Goal: Information Seeking & Learning: Check status

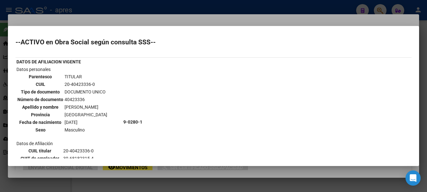
click at [111, 9] on div at bounding box center [213, 96] width 427 height 192
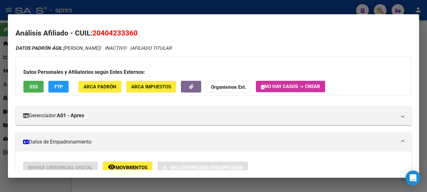
click at [111, 9] on div at bounding box center [213, 96] width 427 height 192
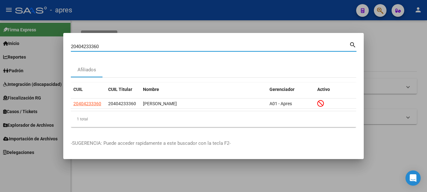
drag, startPoint x: 92, startPoint y: 47, endPoint x: -4, endPoint y: 55, distance: 96.1
click at [0, 55] on html "menu - apres person Firma Express Inicio Calendario SSS Instructivos Contacto O…" at bounding box center [213, 96] width 427 height 192
paste input "5941429"
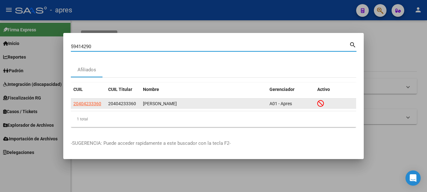
type input "59414290"
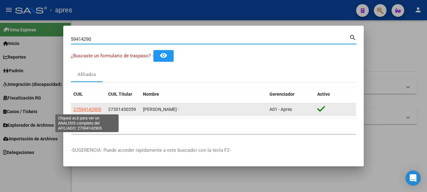
click at [93, 109] on span "27594142905" at bounding box center [87, 109] width 28 height 5
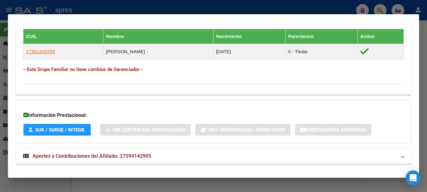
scroll to position [348, 0]
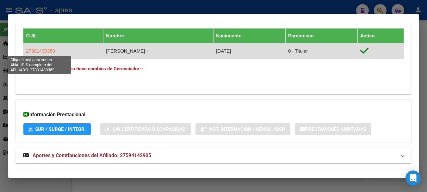
click at [45, 52] on span "27301430359" at bounding box center [40, 50] width 29 height 5
type textarea "27301430359"
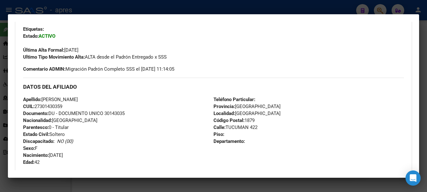
scroll to position [158, 0]
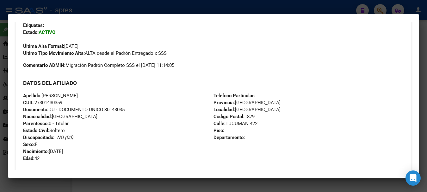
click at [157, 7] on div at bounding box center [213, 96] width 427 height 192
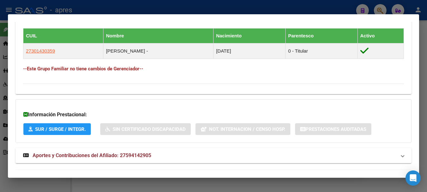
click at [157, 7] on div at bounding box center [213, 96] width 427 height 192
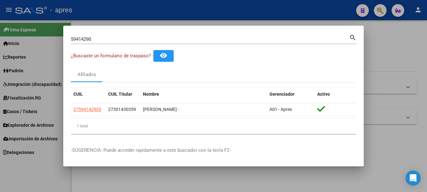
drag, startPoint x: 107, startPoint y: 34, endPoint x: 99, endPoint y: 34, distance: 8.0
click at [99, 34] on div "59414290 Buscar (apellido, dni, cuil, nro traspaso, cuit, obra social)" at bounding box center [210, 38] width 278 height 9
click at [99, 34] on div "59414290 Buscar (apellido, dni, cuil, nro traspaso, cuit, obra social) search" at bounding box center [214, 38] width 286 height 11
click at [101, 34] on div "59414290 Buscar (apellido, dni, cuil, nro traspaso, cuit, obra social)" at bounding box center [210, 38] width 278 height 9
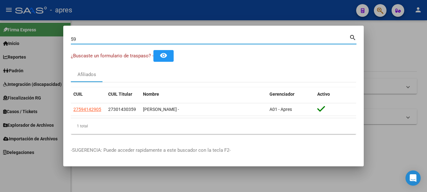
type input "5"
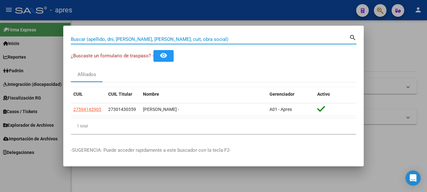
paste input "50687356"
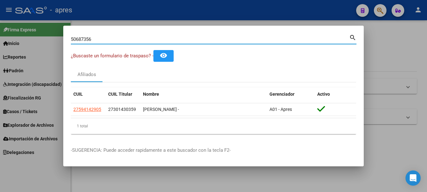
type input "50687356"
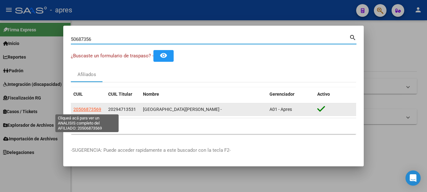
click at [86, 111] on span "20506873569" at bounding box center [87, 109] width 28 height 5
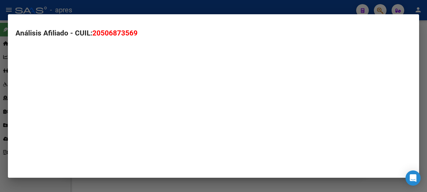
type textarea "20506873569"
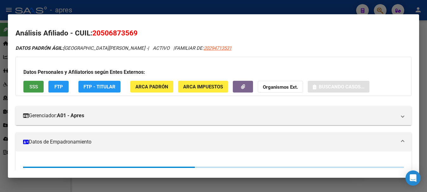
click at [29, 87] on span "SSS" at bounding box center [33, 87] width 9 height 6
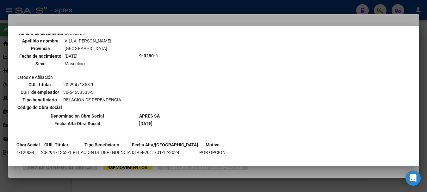
scroll to position [419, 0]
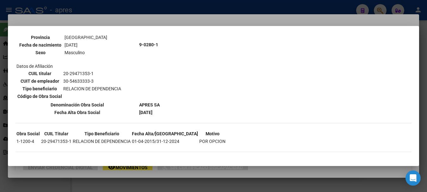
click at [241, 7] on div at bounding box center [213, 96] width 427 height 192
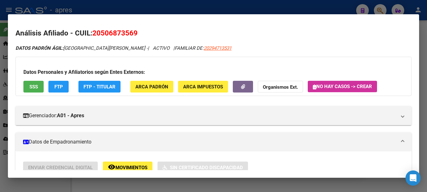
click at [248, 11] on div at bounding box center [213, 96] width 427 height 192
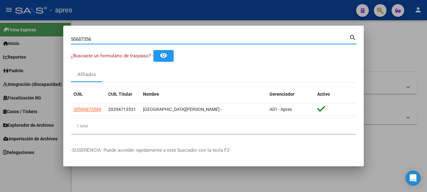
drag, startPoint x: 98, startPoint y: 39, endPoint x: 35, endPoint y: 39, distance: 62.9
click at [35, 39] on div "50687356 Buscar (apellido, dni, cuil, nro traspaso, cuit, obra social) search ¿…" at bounding box center [213, 96] width 427 height 192
paste input "20266712902"
type input "20266712902"
click at [352, 36] on mat-icon "search" at bounding box center [352, 37] width 7 height 8
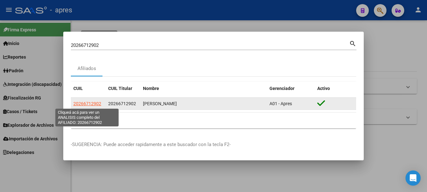
click at [92, 103] on span "20266712902" at bounding box center [87, 103] width 28 height 5
type textarea "20266712902"
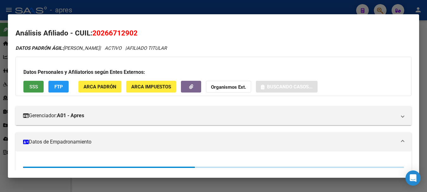
click at [36, 87] on span "SSS" at bounding box center [33, 87] width 9 height 6
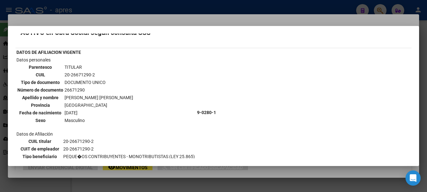
scroll to position [0, 0]
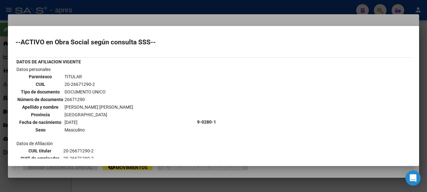
drag, startPoint x: 65, startPoint y: 83, endPoint x: 94, endPoint y: 83, distance: 29.4
click at [94, 83] on td "20-26671290-2" at bounding box center [98, 84] width 69 height 7
copy td "20-26671290-2"
click at [177, 9] on div at bounding box center [213, 96] width 427 height 192
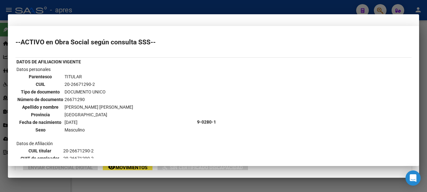
click at [177, 9] on div at bounding box center [213, 96] width 427 height 192
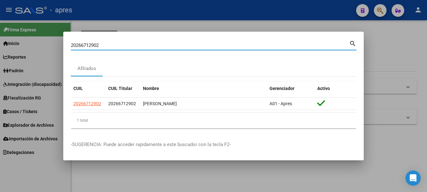
drag, startPoint x: 106, startPoint y: 45, endPoint x: -4, endPoint y: 49, distance: 109.5
click at [0, 49] on html "menu - apres person Firma Express Inicio Calendario SSS Instructivos Contacto O…" at bounding box center [213, 96] width 427 height 192
paste input "406723640"
type input "20406723640"
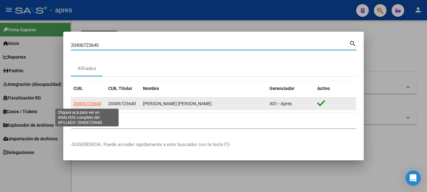
click at [97, 103] on span "20406723640" at bounding box center [87, 103] width 28 height 5
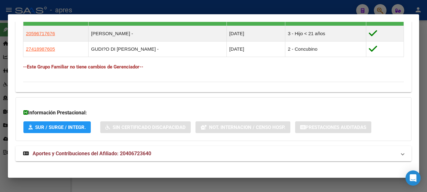
scroll to position [371, 0]
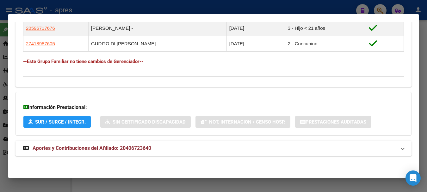
click at [107, 148] on span "Aportes y Contribuciones del Afiliado: 20406723640" at bounding box center [92, 148] width 119 height 6
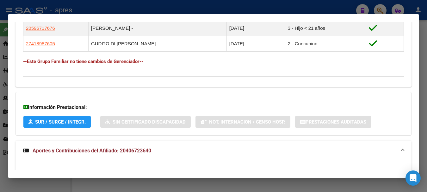
click at [71, 151] on span "Aportes y Contribuciones del Afiliado: 20406723640" at bounding box center [92, 150] width 119 height 6
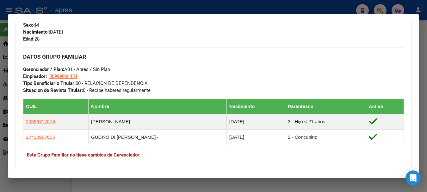
scroll to position [276, 0]
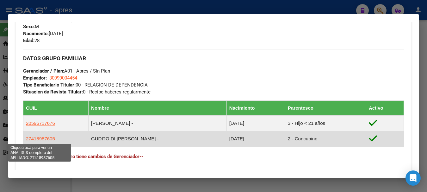
click at [43, 138] on span "27418987605" at bounding box center [40, 138] width 29 height 5
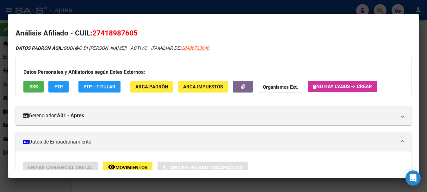
click at [34, 88] on span "SSS" at bounding box center [33, 87] width 9 height 6
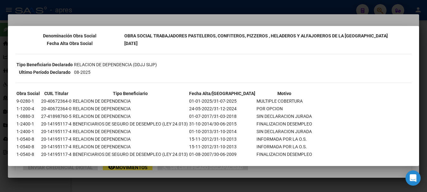
scroll to position [133, 0]
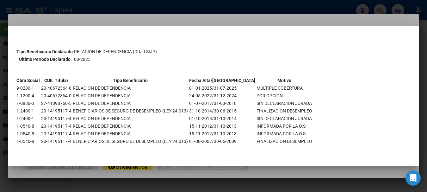
click at [221, 7] on div at bounding box center [213, 96] width 427 height 192
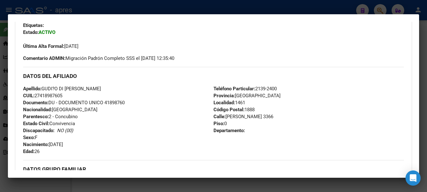
scroll to position [316, 0]
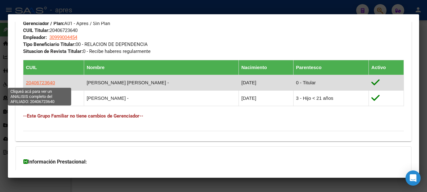
click at [40, 84] on span "20406723640" at bounding box center [40, 82] width 29 height 5
type textarea "20406723640"
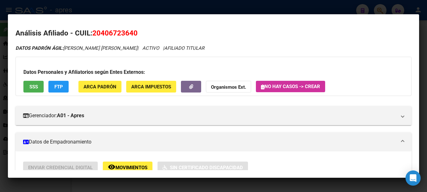
click at [33, 86] on span "SSS" at bounding box center [33, 87] width 9 height 6
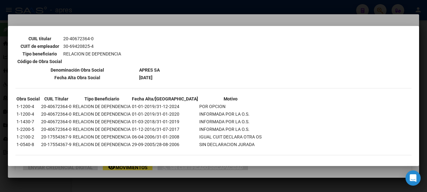
scroll to position [308, 0]
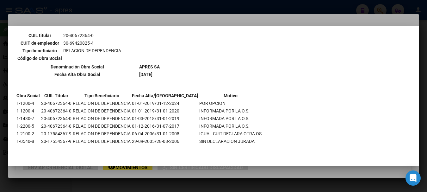
click at [145, 8] on div at bounding box center [213, 96] width 427 height 192
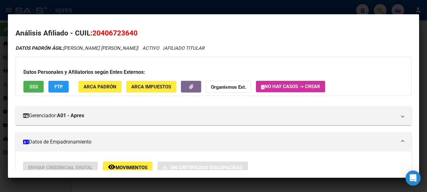
click at [145, 8] on div at bounding box center [213, 96] width 427 height 192
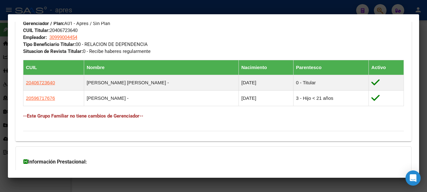
click at [144, 9] on div at bounding box center [213, 96] width 427 height 192
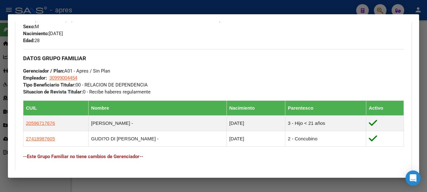
click at [144, 9] on div at bounding box center [213, 96] width 427 height 192
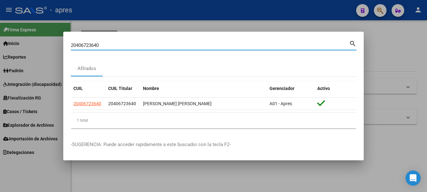
drag, startPoint x: 103, startPoint y: 46, endPoint x: -4, endPoint y: 47, distance: 107.2
click at [0, 47] on html "menu - apres person Firma Express Inicio Calendario SSS Instructivos Contacto O…" at bounding box center [213, 96] width 427 height 192
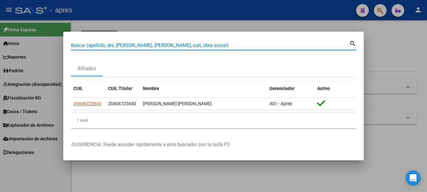
paste input "27435604825"
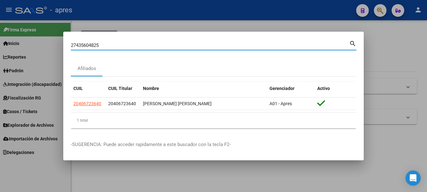
type input "27435604825"
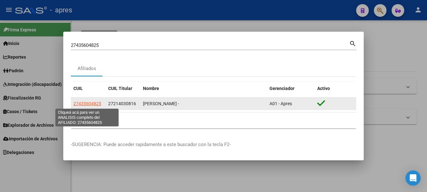
click at [89, 105] on span "27435604825" at bounding box center [87, 103] width 28 height 5
type textarea "27435604825"
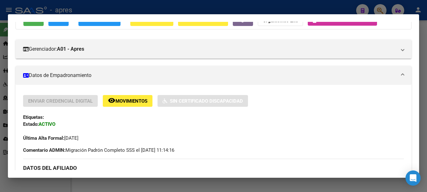
scroll to position [32, 0]
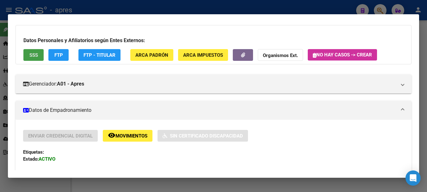
click at [30, 52] on span "SSS" at bounding box center [33, 55] width 9 height 6
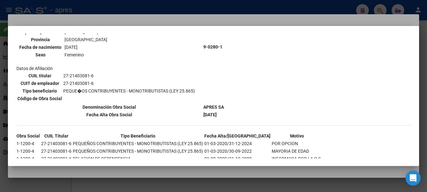
scroll to position [241, 0]
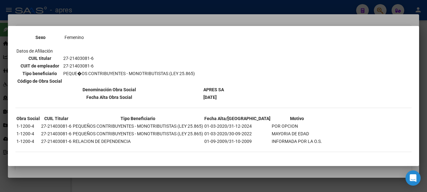
click at [207, 4] on div at bounding box center [213, 96] width 427 height 192
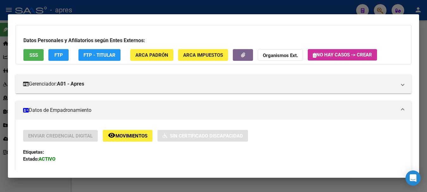
click at [207, 4] on div at bounding box center [213, 96] width 427 height 192
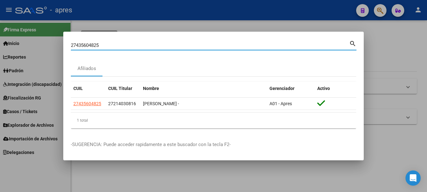
drag, startPoint x: 78, startPoint y: 39, endPoint x: -4, endPoint y: 22, distance: 83.3
click at [0, 22] on html "menu - apres person Firma Express Inicio Calendario SSS Instructivos Contacto O…" at bounding box center [213, 96] width 427 height 192
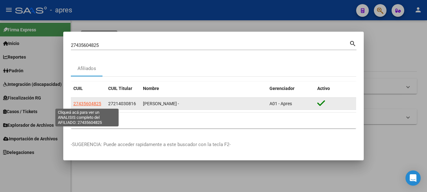
click at [80, 103] on span "27435604825" at bounding box center [87, 103] width 28 height 5
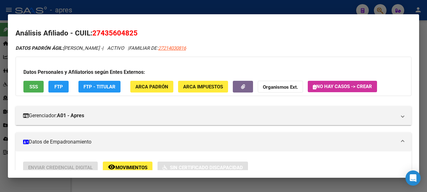
click at [39, 86] on button "SSS" at bounding box center [33, 87] width 20 height 12
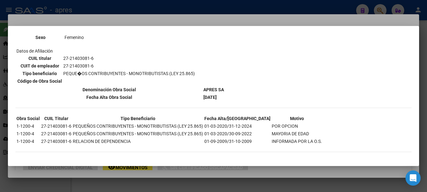
click at [95, 172] on div at bounding box center [213, 96] width 427 height 192
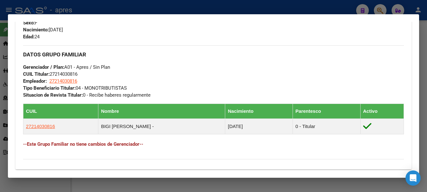
scroll to position [316, 0]
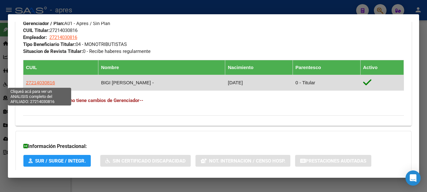
click at [42, 84] on span "27214030816" at bounding box center [40, 82] width 29 height 5
type textarea "27214030816"
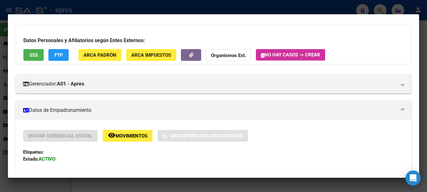
scroll to position [0, 0]
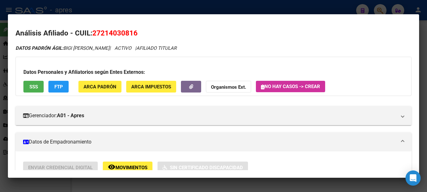
click at [33, 87] on span "SSS" at bounding box center [33, 87] width 9 height 6
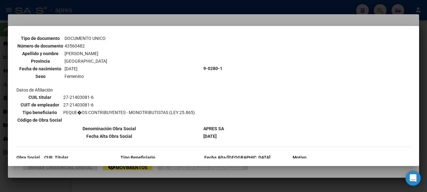
scroll to position [221, 0]
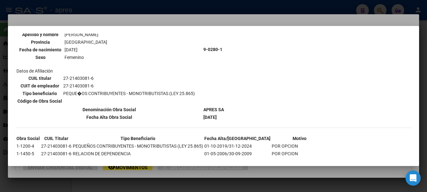
click at [169, 10] on div at bounding box center [213, 96] width 427 height 192
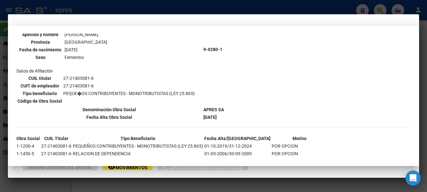
click at [169, 10] on div at bounding box center [213, 96] width 427 height 192
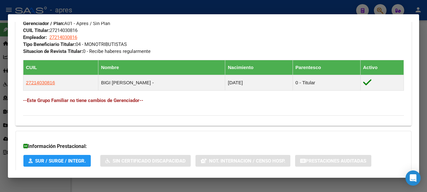
click at [169, 10] on div at bounding box center [213, 96] width 427 height 192
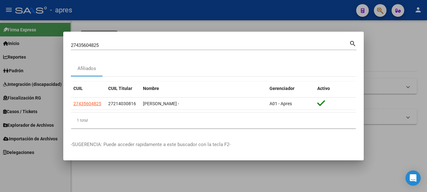
drag, startPoint x: 124, startPoint y: 38, endPoint x: 118, endPoint y: 40, distance: 6.6
click at [119, 40] on mat-dialog-container "27435604825 Buscar (apellido, dni, cuil, nro traspaso, cuit, obra social) searc…" at bounding box center [213, 96] width 300 height 129
click at [118, 40] on div "27435604825 Buscar (apellido, dni, cuil, nro traspaso, cuit, obra social)" at bounding box center [210, 44] width 278 height 9
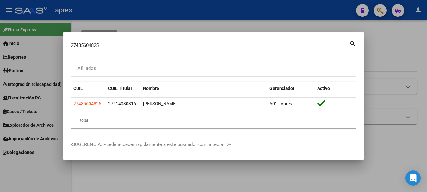
click at [118, 40] on div "27435604825 Buscar (apellido, dni, cuil, nro traspaso, cuit, obra social)" at bounding box center [210, 44] width 278 height 9
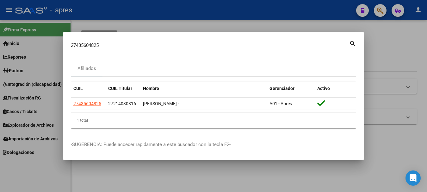
click at [118, 40] on div "27435604825 Buscar (apellido, dni, cuil, nro traspaso, cuit, obra social)" at bounding box center [210, 44] width 278 height 9
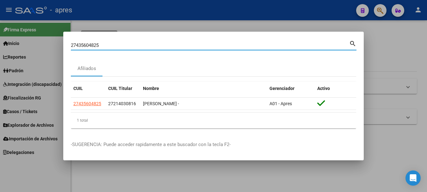
click at [118, 40] on div "27435604825 Buscar (apellido, dni, cuil, nro traspaso, cuit, obra social)" at bounding box center [210, 44] width 278 height 9
type input "2"
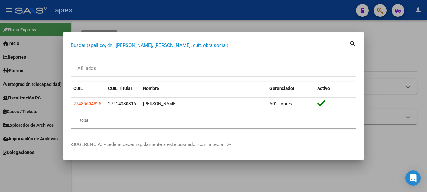
paste input "27315319612"
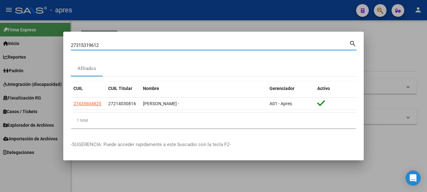
type input "27315319612"
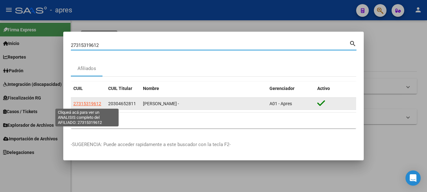
click at [91, 102] on span "27315319612" at bounding box center [87, 103] width 28 height 5
type textarea "27315319612"
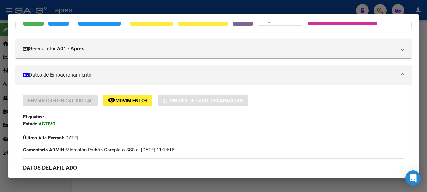
scroll to position [63, 0]
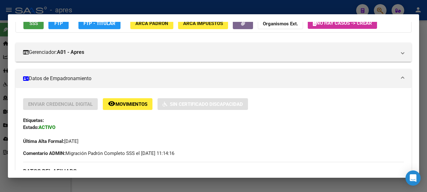
click at [31, 24] on span "SSS" at bounding box center [33, 24] width 9 height 6
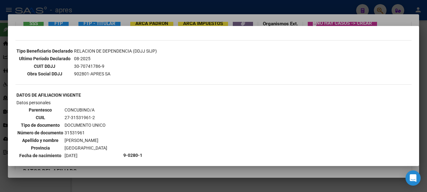
scroll to position [149, 0]
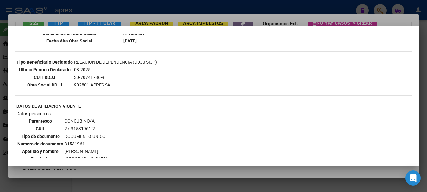
click at [130, 7] on div at bounding box center [213, 96] width 427 height 192
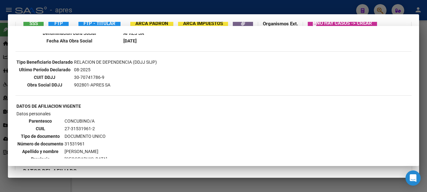
click at [130, 7] on div at bounding box center [213, 96] width 427 height 192
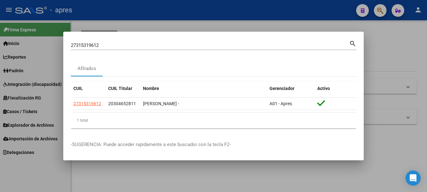
click at [117, 45] on input "27315319612" at bounding box center [210, 45] width 278 height 6
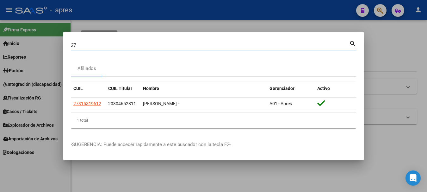
type input "2"
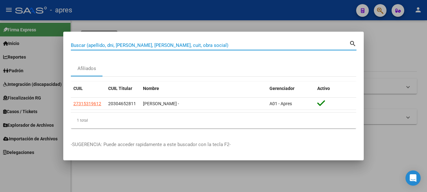
paste input "20269714604"
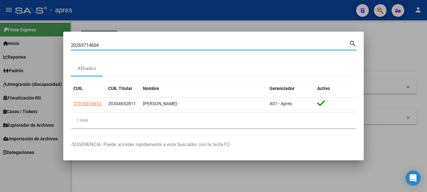
type input "20269714604"
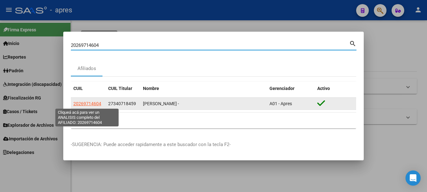
click at [81, 101] on span "20269714604" at bounding box center [87, 103] width 28 height 5
type textarea "20269714604"
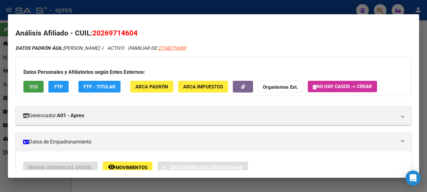
click at [29, 86] on span "SSS" at bounding box center [33, 87] width 9 height 6
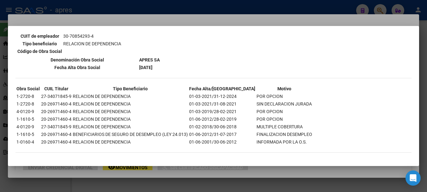
scroll to position [657, 0]
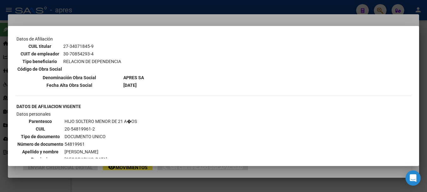
scroll to position [569, 0]
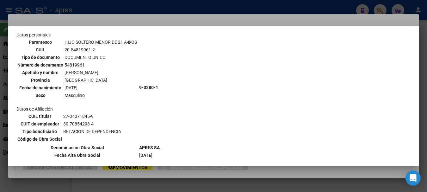
click at [223, 10] on div at bounding box center [213, 96] width 427 height 192
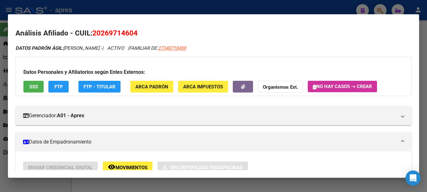
click at [238, 3] on div at bounding box center [213, 96] width 427 height 192
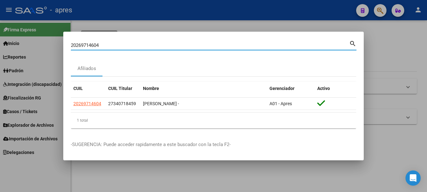
drag, startPoint x: 121, startPoint y: 46, endPoint x: -4, endPoint y: 46, distance: 125.2
click at [0, 46] on html "menu - apres person Firma Express Inicio Calendario SSS Instructivos Contacto O…" at bounding box center [213, 96] width 427 height 192
paste input "7366029678"
type input "27366029678"
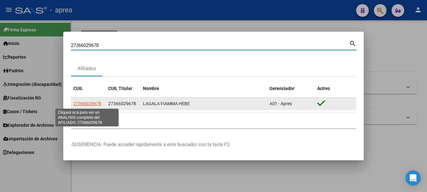
click at [93, 102] on span "27366029678" at bounding box center [87, 103] width 28 height 5
type textarea "27366029678"
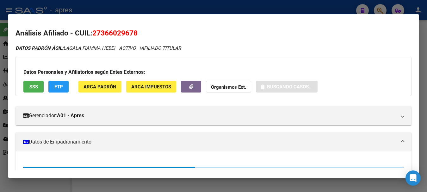
click at [39, 90] on button "SSS" at bounding box center [33, 87] width 20 height 12
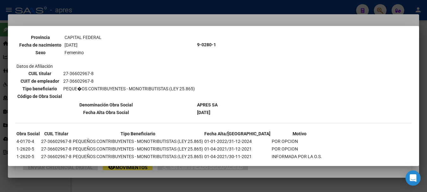
scroll to position [63, 0]
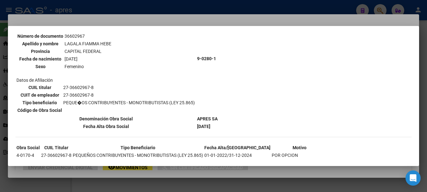
drag, startPoint x: 63, startPoint y: 87, endPoint x: 94, endPoint y: 88, distance: 31.0
click at [94, 88] on td "27-36602967-8" at bounding box center [129, 87] width 132 height 7
copy td "27-36602967-8"
click at [151, 5] on div at bounding box center [213, 96] width 427 height 192
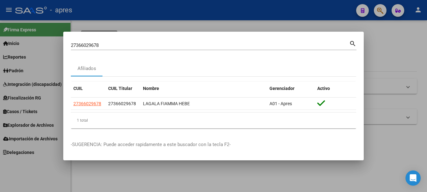
click at [127, 41] on div "27366029678 Buscar (apellido, dni, cuil, nro traspaso, cuit, obra social)" at bounding box center [210, 44] width 278 height 9
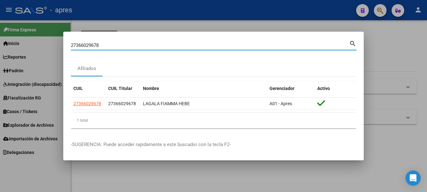
click at [127, 41] on div "27366029678 Buscar (apellido, dni, cuil, nro traspaso, cuit, obra social)" at bounding box center [210, 44] width 278 height 9
type input "2"
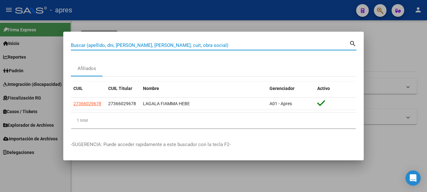
paste input "20401415751"
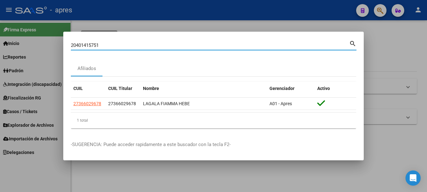
type input "20401415751"
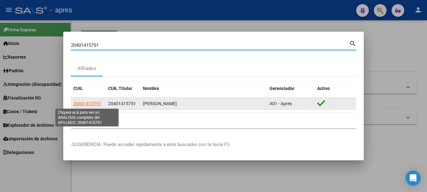
click at [80, 101] on span "20401415751" at bounding box center [87, 103] width 28 height 5
type textarea "20401415751"
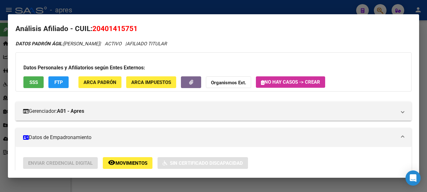
scroll to position [0, 0]
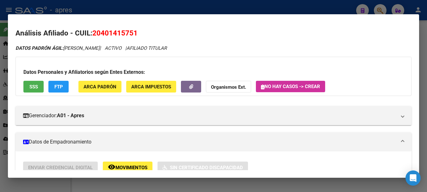
click at [29, 86] on span "SSS" at bounding box center [33, 87] width 9 height 6
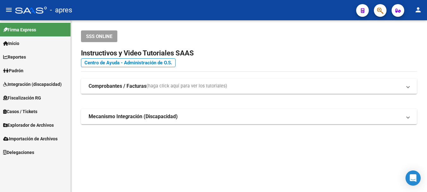
click at [384, 5] on div at bounding box center [378, 10] width 18 height 13
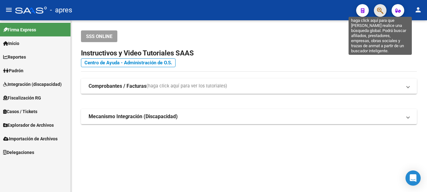
click at [380, 10] on icon "button" at bounding box center [380, 10] width 6 height 7
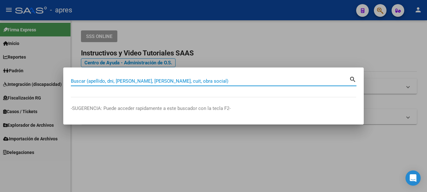
paste input "27385891739"
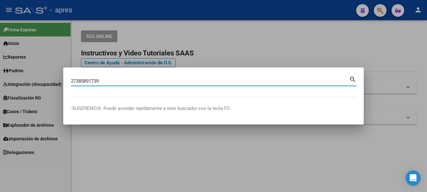
type input "27385891739"
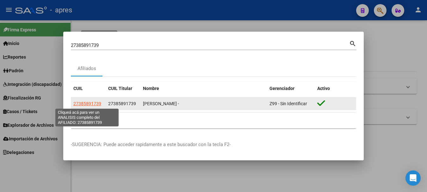
click at [90, 103] on span "27385891739" at bounding box center [87, 103] width 28 height 5
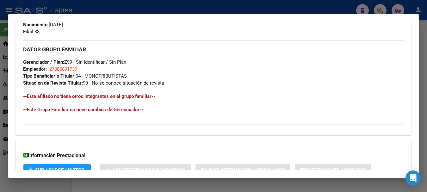
scroll to position [333, 0]
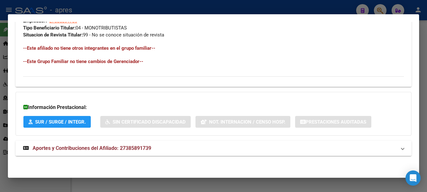
click at [71, 146] on span "Aportes y Contribuciones del Afiliado: 27385891739" at bounding box center [92, 148] width 119 height 6
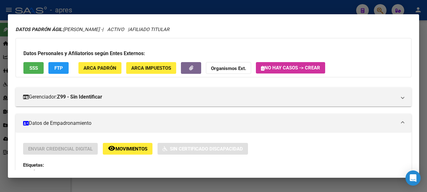
scroll to position [0, 0]
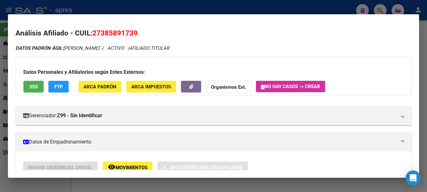
click at [34, 83] on button "SSS" at bounding box center [33, 87] width 20 height 12
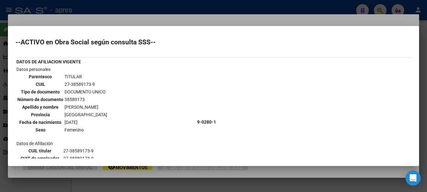
click at [134, 13] on div at bounding box center [213, 96] width 427 height 192
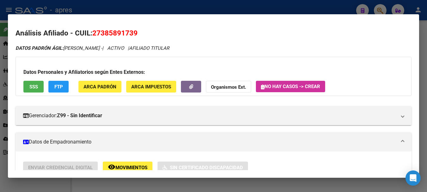
click at [134, 13] on div at bounding box center [213, 96] width 427 height 192
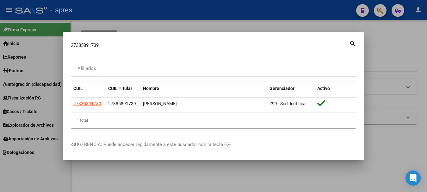
click at [135, 11] on div at bounding box center [213, 96] width 427 height 192
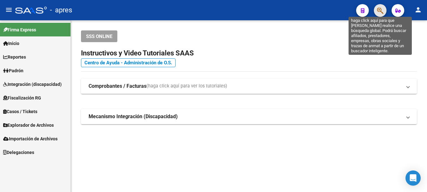
click at [377, 11] on icon "button" at bounding box center [380, 10] width 6 height 7
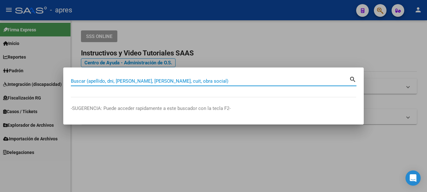
click at [206, 73] on mat-dialog-container "Buscar (apellido, dni, cuil, nro traspaso, cuit, obra social) search -SUGERENCI…" at bounding box center [213, 95] width 300 height 57
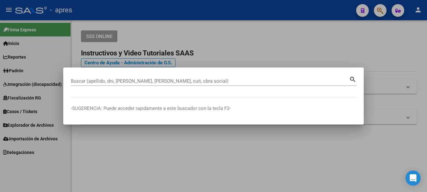
click at [165, 77] on div "Buscar (apellido, dni, [PERSON_NAME], [PERSON_NAME], cuit, obra social)" at bounding box center [210, 80] width 278 height 9
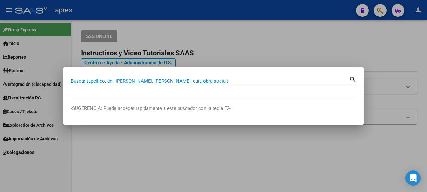
paste input "20314944691"
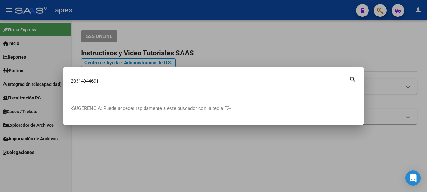
type input "20314944691"
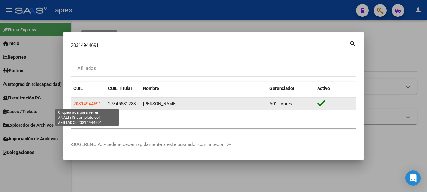
click at [88, 105] on span "20314944691" at bounding box center [87, 103] width 28 height 5
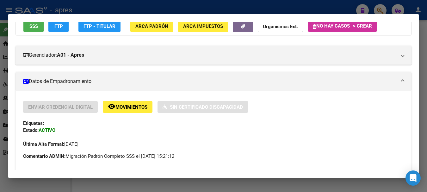
scroll to position [32, 0]
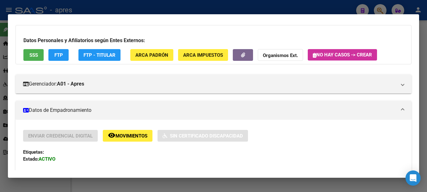
click at [29, 57] on span "SSS" at bounding box center [33, 55] width 9 height 6
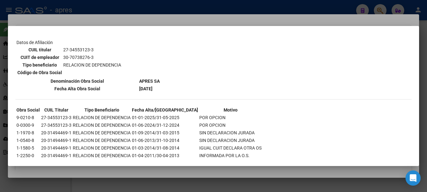
scroll to position [465, 0]
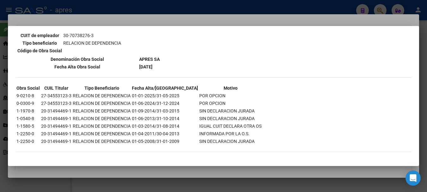
click at [268, 9] on div at bounding box center [213, 96] width 427 height 192
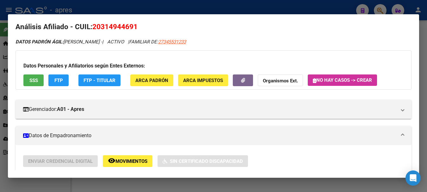
scroll to position [0, 0]
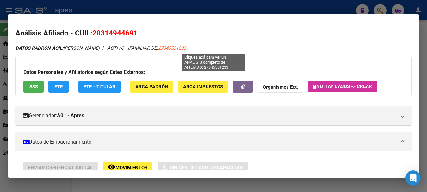
click at [186, 48] on span "27345531233" at bounding box center [172, 48] width 28 height 6
type textarea "27345531233"
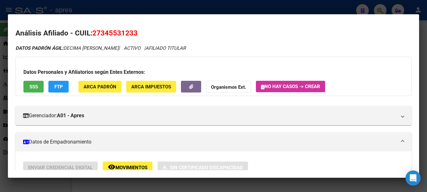
click at [34, 86] on span "SSS" at bounding box center [33, 87] width 9 height 6
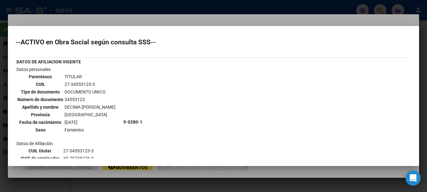
drag, startPoint x: 71, startPoint y: 83, endPoint x: 90, endPoint y: 83, distance: 19.6
click at [90, 83] on td "27-34553123-3" at bounding box center [90, 84] width 52 height 7
copy td "34553123"
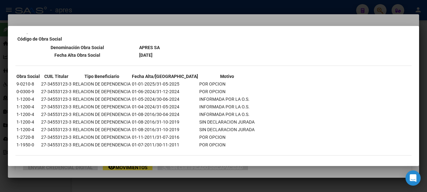
scroll to position [480, 0]
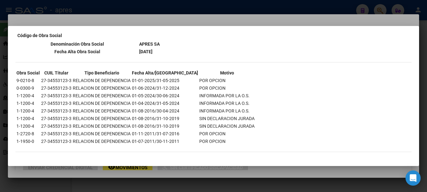
click at [172, 6] on div at bounding box center [213, 96] width 427 height 192
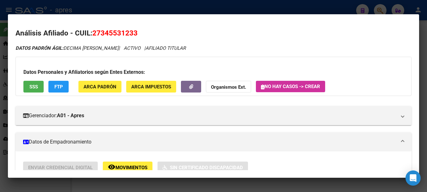
click at [172, 6] on div at bounding box center [213, 96] width 427 height 192
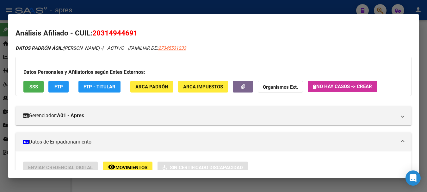
click at [169, 13] on div at bounding box center [213, 96] width 427 height 192
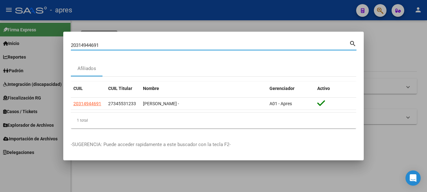
drag, startPoint x: 107, startPoint y: 43, endPoint x: -4, endPoint y: 46, distance: 110.4
click at [0, 46] on html "menu - apres person Firma Express Inicio Calendario SSS Instructivos Contacto O…" at bounding box center [213, 96] width 427 height 192
paste input "41194386"
type input "41194386"
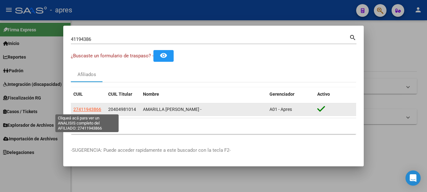
click at [86, 111] on span "27411943866" at bounding box center [87, 109] width 28 height 5
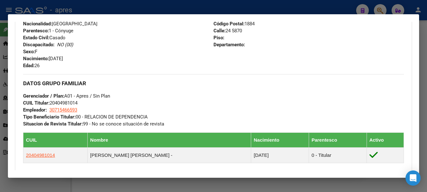
scroll to position [253, 0]
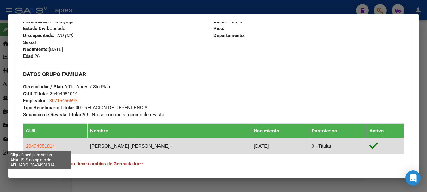
click at [45, 146] on span "20404981014" at bounding box center [40, 145] width 29 height 5
type textarea "20404981014"
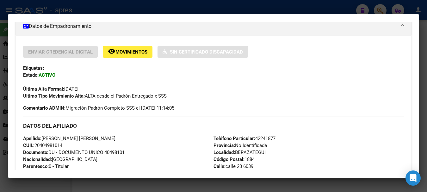
scroll to position [190, 0]
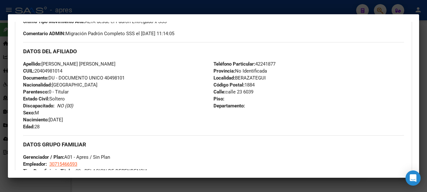
drag, startPoint x: 36, startPoint y: 71, endPoint x: 66, endPoint y: 71, distance: 30.4
click at [66, 71] on div "Apellido: [PERSON_NAME] [PERSON_NAME] CUIL: 20404981014 Documento: DU - DOCUMEN…" at bounding box center [118, 95] width 190 height 70
copy span "20404981014"
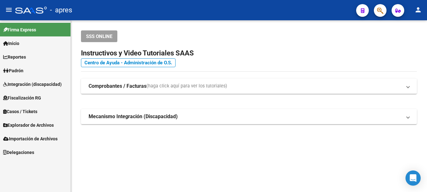
click at [385, 6] on app-search-popup at bounding box center [380, 10] width 13 height 8
click at [375, 9] on button "button" at bounding box center [380, 10] width 13 height 13
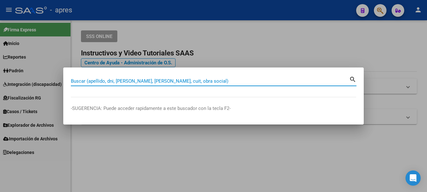
paste input "41194386"
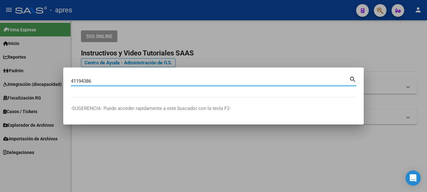
type input "41194386"
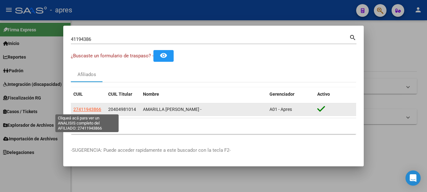
click at [88, 108] on span "27411943866" at bounding box center [87, 109] width 28 height 5
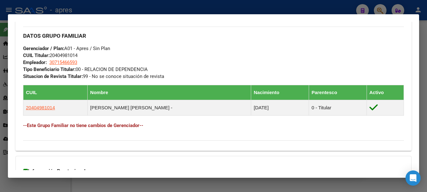
scroll to position [316, 0]
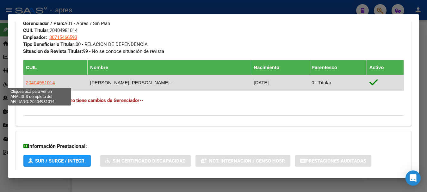
click at [46, 83] on span "20404981014" at bounding box center [40, 82] width 29 height 5
type textarea "20404981014"
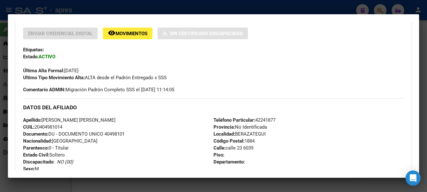
scroll to position [165, 0]
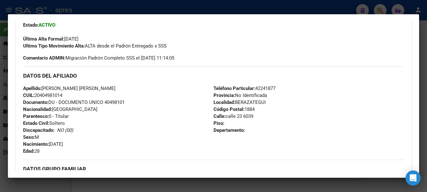
drag, startPoint x: 43, startPoint y: 88, endPoint x: 133, endPoint y: 98, distance: 90.7
click at [99, 87] on span "Apellido: [PERSON_NAME] [PERSON_NAME]" at bounding box center [69, 88] width 92 height 6
copy span "[PERSON_NAME] [PERSON_NAME]"
click at [94, 130] on div "Apellido: [PERSON_NAME] [PERSON_NAME] CUIL: 20404981014 Documento: DU - DOCUMEN…" at bounding box center [118, 120] width 190 height 70
click at [107, 104] on span "Documento: DU - DOCUMENTO UNICO 40498101" at bounding box center [74, 102] width 102 height 6
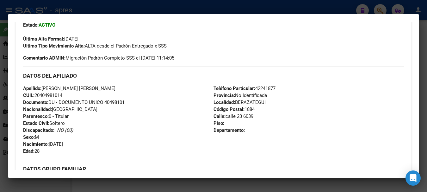
click at [106, 103] on span "Documento: DU - DOCUMENTO UNICO 40498101" at bounding box center [74, 102] width 102 height 6
copy span "40498101"
click at [167, 9] on div at bounding box center [213, 96] width 427 height 192
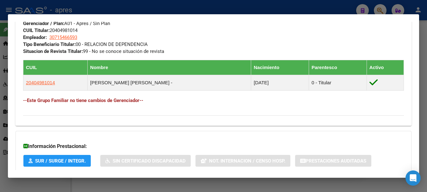
click at [167, 9] on div at bounding box center [213, 96] width 427 height 192
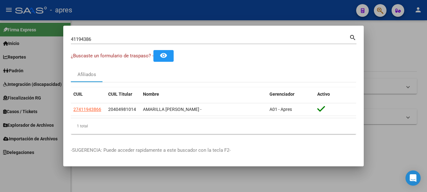
click at [167, 9] on div at bounding box center [213, 96] width 427 height 192
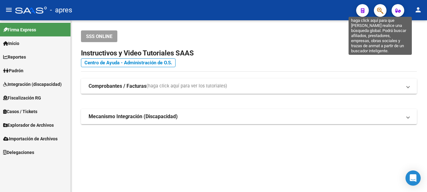
click at [380, 10] on icon "button" at bounding box center [380, 10] width 6 height 7
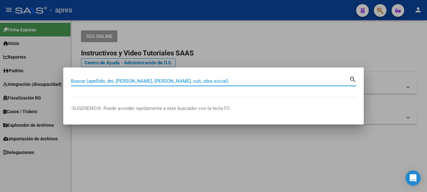
click at [133, 79] on input "Buscar (apellido, dni, [PERSON_NAME], [PERSON_NAME], cuit, obra social)" at bounding box center [210, 81] width 278 height 6
paste input "27384065363"
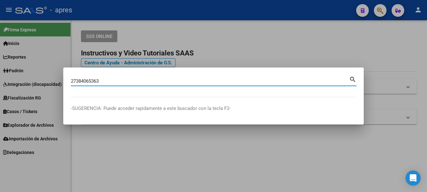
type input "27384065363"
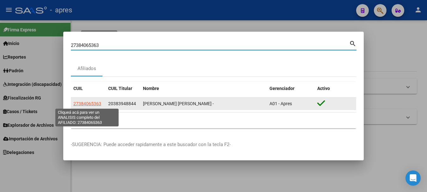
click at [90, 102] on span "27384065363" at bounding box center [87, 103] width 28 height 5
type textarea "27384065363"
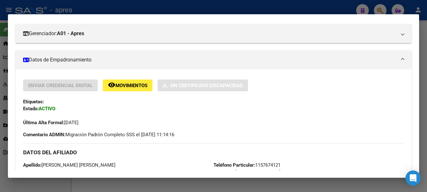
scroll to position [63, 0]
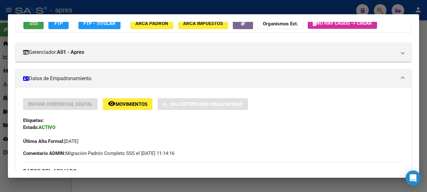
click at [38, 28] on button "SSS" at bounding box center [33, 23] width 20 height 12
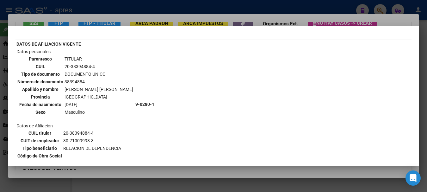
scroll to position [0, 0]
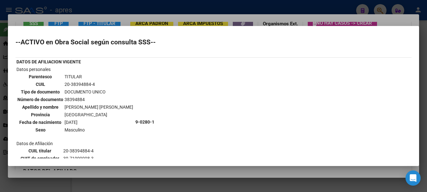
click at [64, 99] on td "38394884" at bounding box center [98, 99] width 69 height 7
drag, startPoint x: 65, startPoint y: 98, endPoint x: 83, endPoint y: 97, distance: 19.0
click at [83, 97] on td "38394884" at bounding box center [98, 99] width 69 height 7
copy td "38394884"
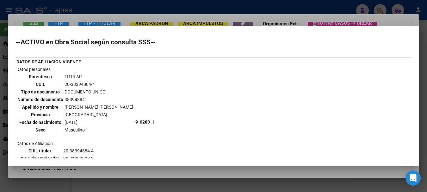
click at [109, 7] on div at bounding box center [213, 96] width 427 height 192
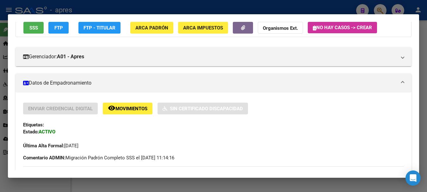
click at [109, 7] on div at bounding box center [213, 96] width 427 height 192
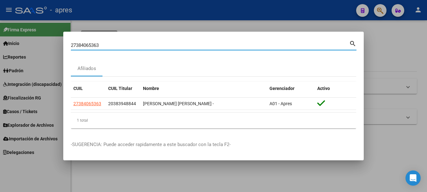
drag, startPoint x: 105, startPoint y: 44, endPoint x: -4, endPoint y: 40, distance: 108.5
click at [0, 40] on html "menu - apres person Firma Express Inicio Calendario SSS Instructivos Contacto O…" at bounding box center [213, 96] width 427 height 192
paste input "426803939"
type input "27426803939"
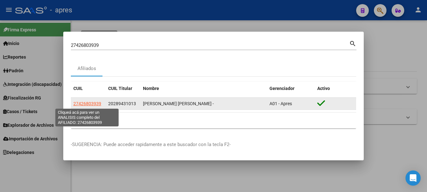
click at [90, 104] on span "27426803939" at bounding box center [87, 103] width 28 height 5
type textarea "27426803939"
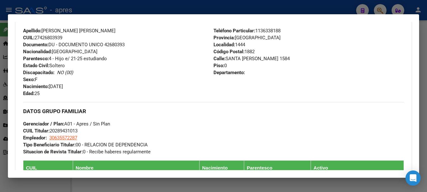
scroll to position [221, 0]
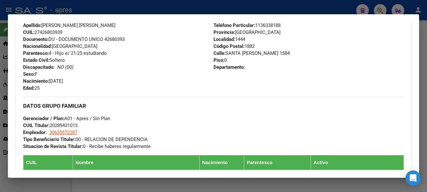
click at [235, 7] on div at bounding box center [213, 96] width 427 height 192
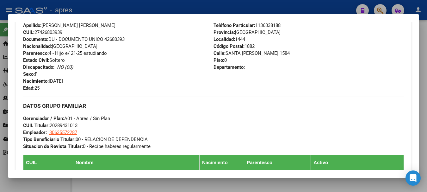
click at [235, 7] on div at bounding box center [213, 96] width 427 height 192
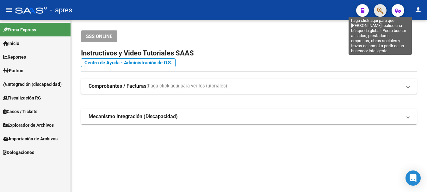
click at [381, 8] on icon "button" at bounding box center [380, 10] width 6 height 7
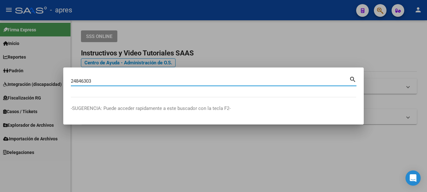
type input "24846303"
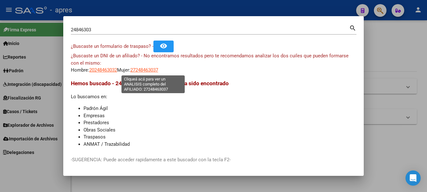
click at [151, 68] on span "27248463037" at bounding box center [144, 70] width 28 height 6
type textarea "27248463037"
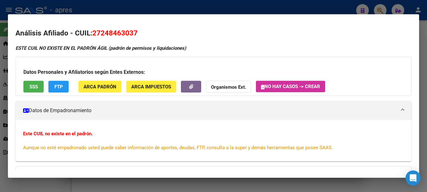
click at [335, 2] on div at bounding box center [213, 96] width 427 height 192
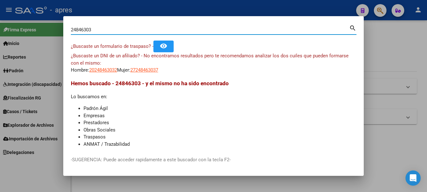
drag, startPoint x: 126, startPoint y: 29, endPoint x: -3, endPoint y: 27, distance: 128.4
click at [0, 27] on html "menu - apres person Firma Express Inicio Calendario SSS Instructivos Contacto O…" at bounding box center [213, 96] width 427 height 192
paste input "7312835776"
type input "27312835776"
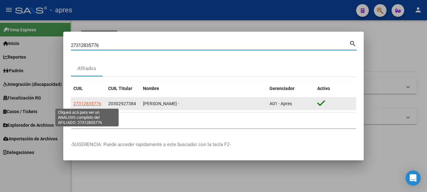
click at [96, 105] on span "27312835776" at bounding box center [87, 103] width 28 height 5
type textarea "27312835776"
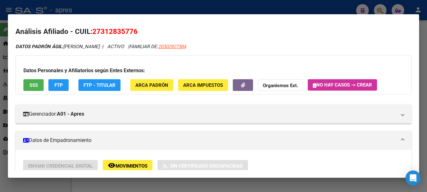
scroll to position [0, 0]
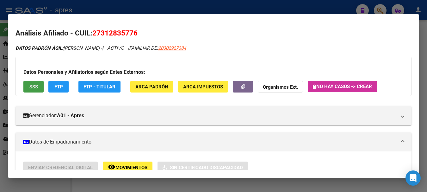
click at [33, 87] on span "SSS" at bounding box center [33, 87] width 9 height 6
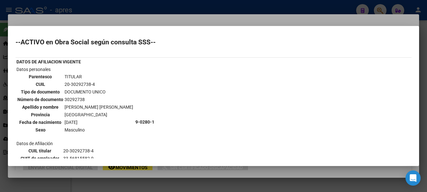
drag, startPoint x: 64, startPoint y: 105, endPoint x: 83, endPoint y: 107, distance: 19.3
click at [83, 107] on td "[PERSON_NAME] [PERSON_NAME]" at bounding box center [98, 106] width 69 height 7
copy td "[PERSON_NAME]"
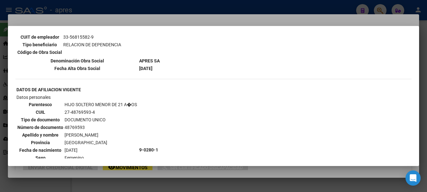
scroll to position [410, 0]
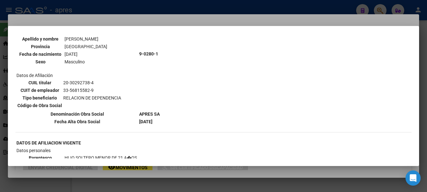
click at [229, 8] on div at bounding box center [213, 96] width 427 height 192
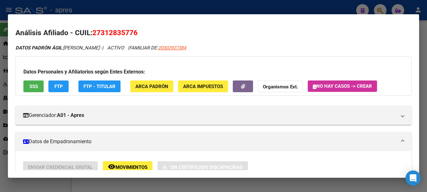
scroll to position [0, 0]
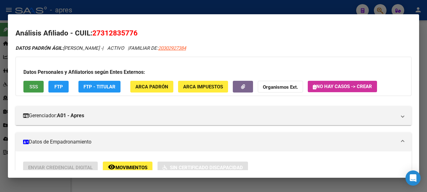
click at [29, 87] on button "SSS" at bounding box center [33, 87] width 20 height 12
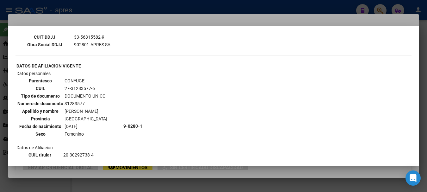
scroll to position [188, 0]
click at [78, 0] on div at bounding box center [213, 96] width 427 height 192
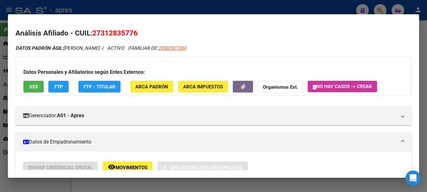
click at [83, 8] on div at bounding box center [213, 96] width 427 height 192
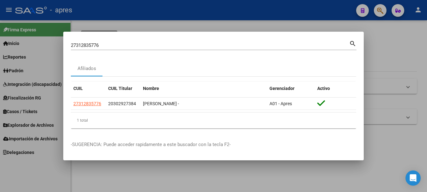
click at [139, 13] on div at bounding box center [213, 96] width 427 height 192
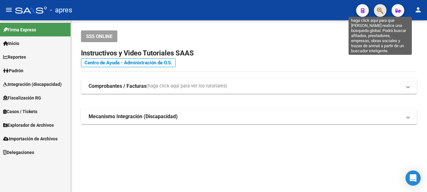
click at [379, 8] on icon "button" at bounding box center [380, 10] width 6 height 7
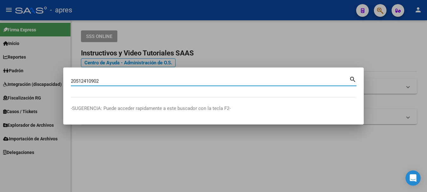
type input "20512410902"
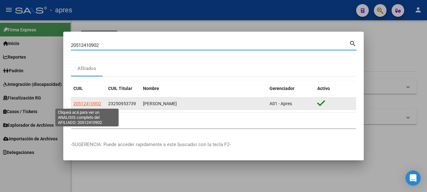
click at [86, 104] on span "20512410902" at bounding box center [87, 103] width 28 height 5
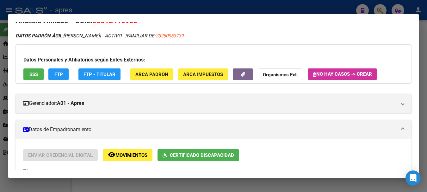
scroll to position [0, 0]
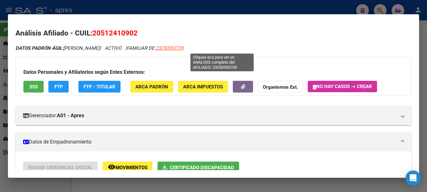
click at [183, 51] on span "23250953739" at bounding box center [170, 48] width 28 height 6
type textarea "23250953739"
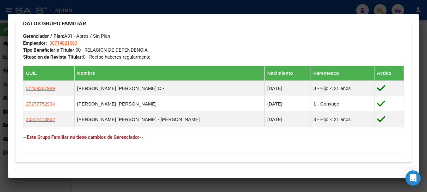
scroll to position [291, 0]
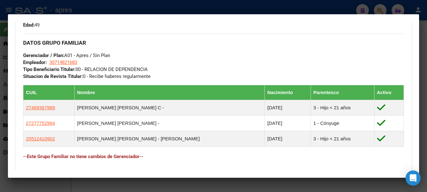
click at [87, 6] on div at bounding box center [213, 96] width 427 height 192
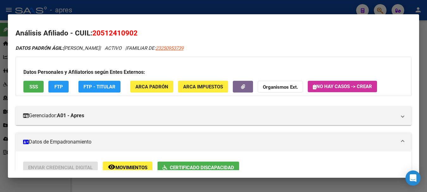
click at [88, 5] on div at bounding box center [213, 96] width 427 height 192
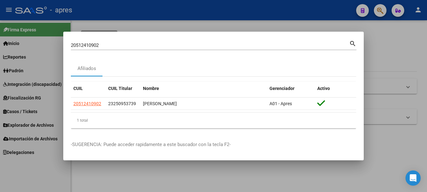
drag, startPoint x: 109, startPoint y: 40, endPoint x: 85, endPoint y: 50, distance: 26.0
click at [85, 50] on div "20512410902 Buscar (apellido, dni, cuil, [PERSON_NAME], cuit, obra social)" at bounding box center [210, 44] width 278 height 9
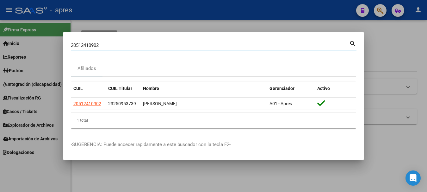
drag, startPoint x: 102, startPoint y: 45, endPoint x: -4, endPoint y: 30, distance: 107.3
click at [0, 30] on html "menu - apres person Firma Express Inicio Calendario SSS Instructivos Contacto O…" at bounding box center [213, 96] width 427 height 192
paste input "7250725499"
type input "27250725499"
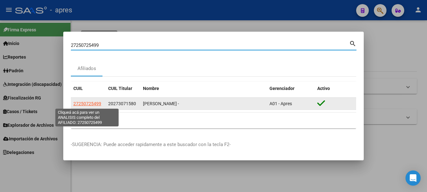
click at [90, 103] on span "27250725499" at bounding box center [87, 103] width 28 height 5
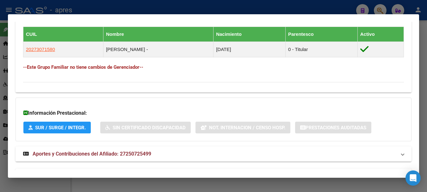
scroll to position [339, 0]
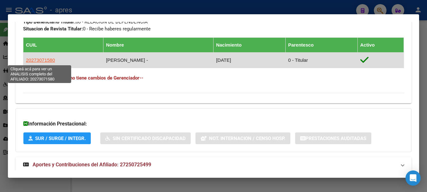
click at [40, 60] on span "20273071580" at bounding box center [40, 59] width 29 height 5
type textarea "20273071580"
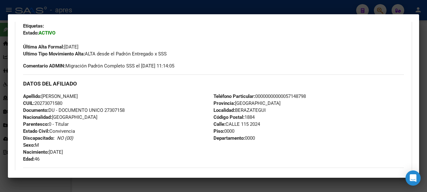
scroll to position [158, 0]
click at [114, 9] on div at bounding box center [213, 96] width 427 height 192
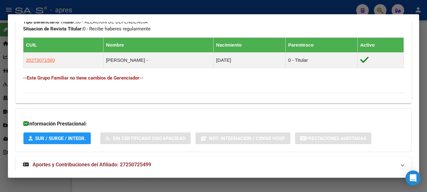
click at [114, 9] on div at bounding box center [213, 96] width 427 height 192
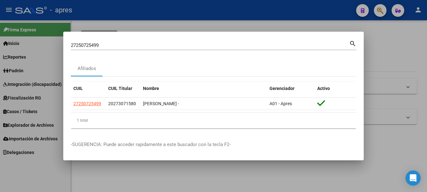
click at [114, 9] on div at bounding box center [213, 96] width 427 height 192
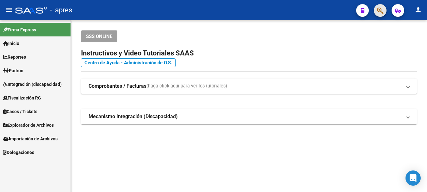
click at [376, 9] on button "button" at bounding box center [380, 10] width 13 height 13
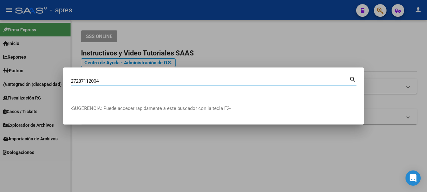
type input "27287112004"
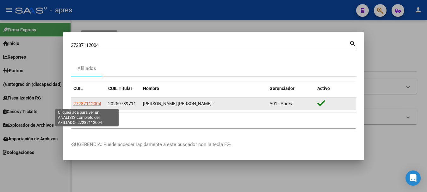
click at [91, 104] on span "27287112004" at bounding box center [87, 103] width 28 height 5
type textarea "27287112004"
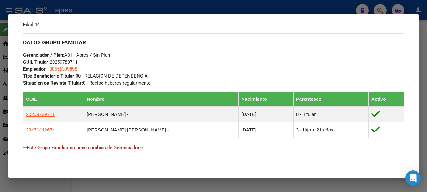
scroll to position [316, 0]
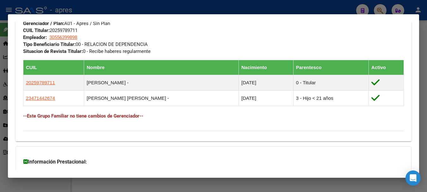
click at [150, 7] on div at bounding box center [213, 96] width 427 height 192
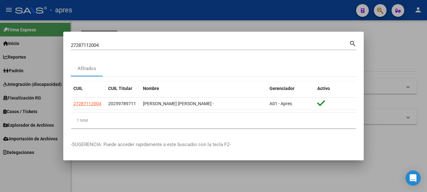
click at [150, 7] on div at bounding box center [213, 96] width 427 height 192
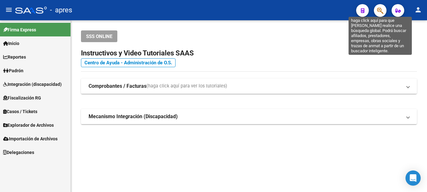
click at [380, 7] on icon "button" at bounding box center [380, 10] width 6 height 7
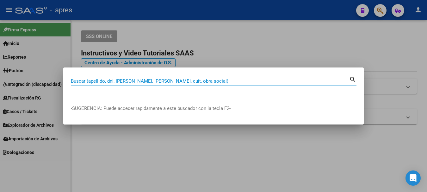
paste input "23313937984"
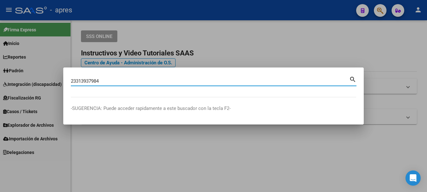
type input "23313937984"
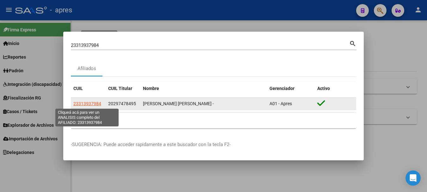
click at [93, 103] on span "23313937984" at bounding box center [87, 103] width 28 height 5
type textarea "23313937984"
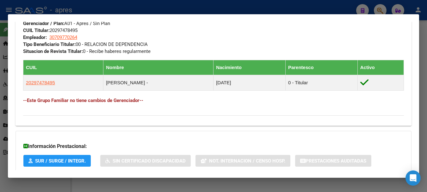
click at [241, 5] on div at bounding box center [213, 96] width 427 height 192
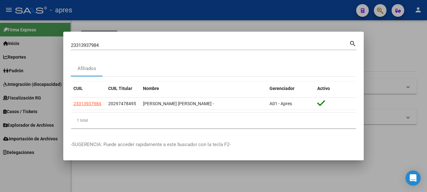
click at [245, 14] on div at bounding box center [213, 96] width 427 height 192
